Goal: Information Seeking & Learning: Learn about a topic

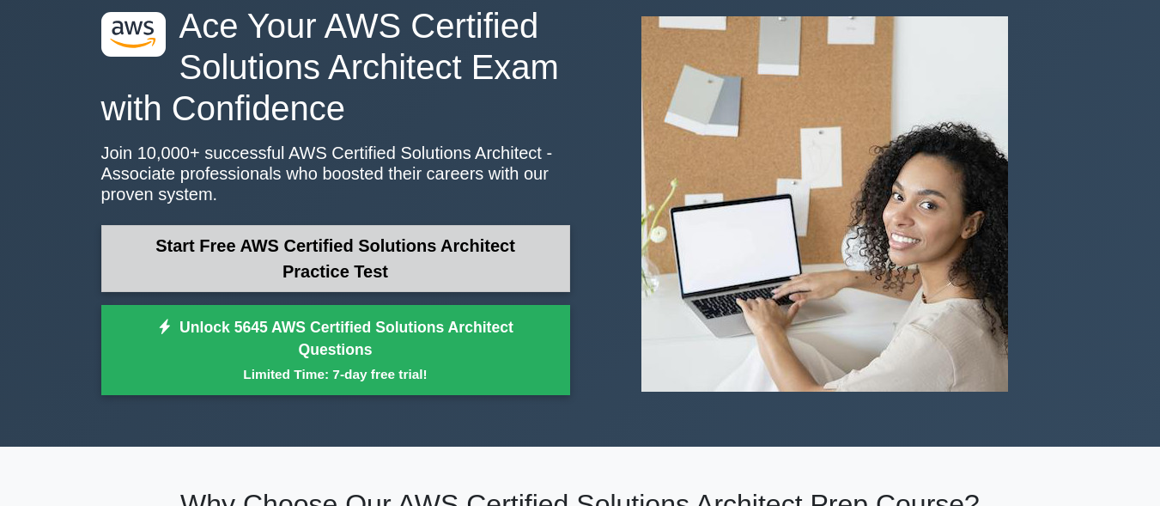
click at [372, 268] on link "Start Free AWS Certified Solutions Architect Practice Test" at bounding box center [335, 258] width 469 height 67
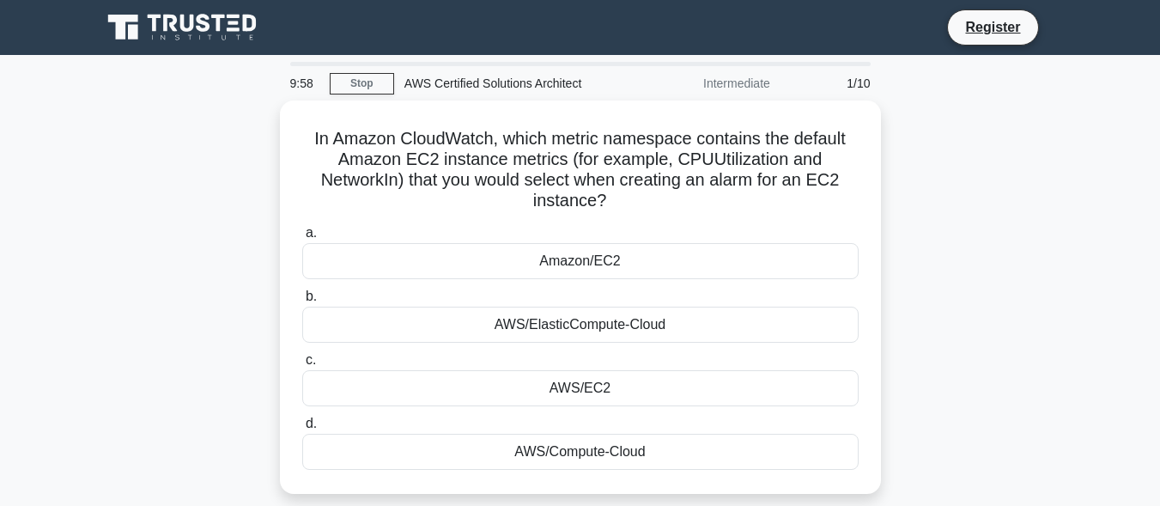
click at [554, 294] on label "b. AWS/ElasticCompute-Cloud" at bounding box center [580, 314] width 556 height 57
click at [302, 294] on input "b. AWS/ElasticCompute-Cloud" at bounding box center [302, 296] width 0 height 11
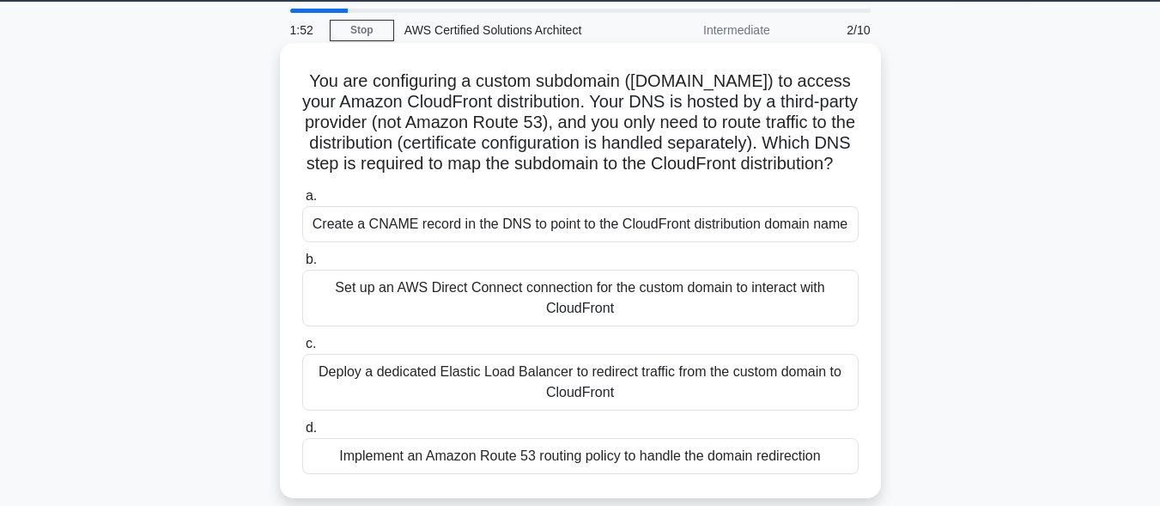
scroll to position [52, 0]
